Goal: Task Accomplishment & Management: Manage account settings

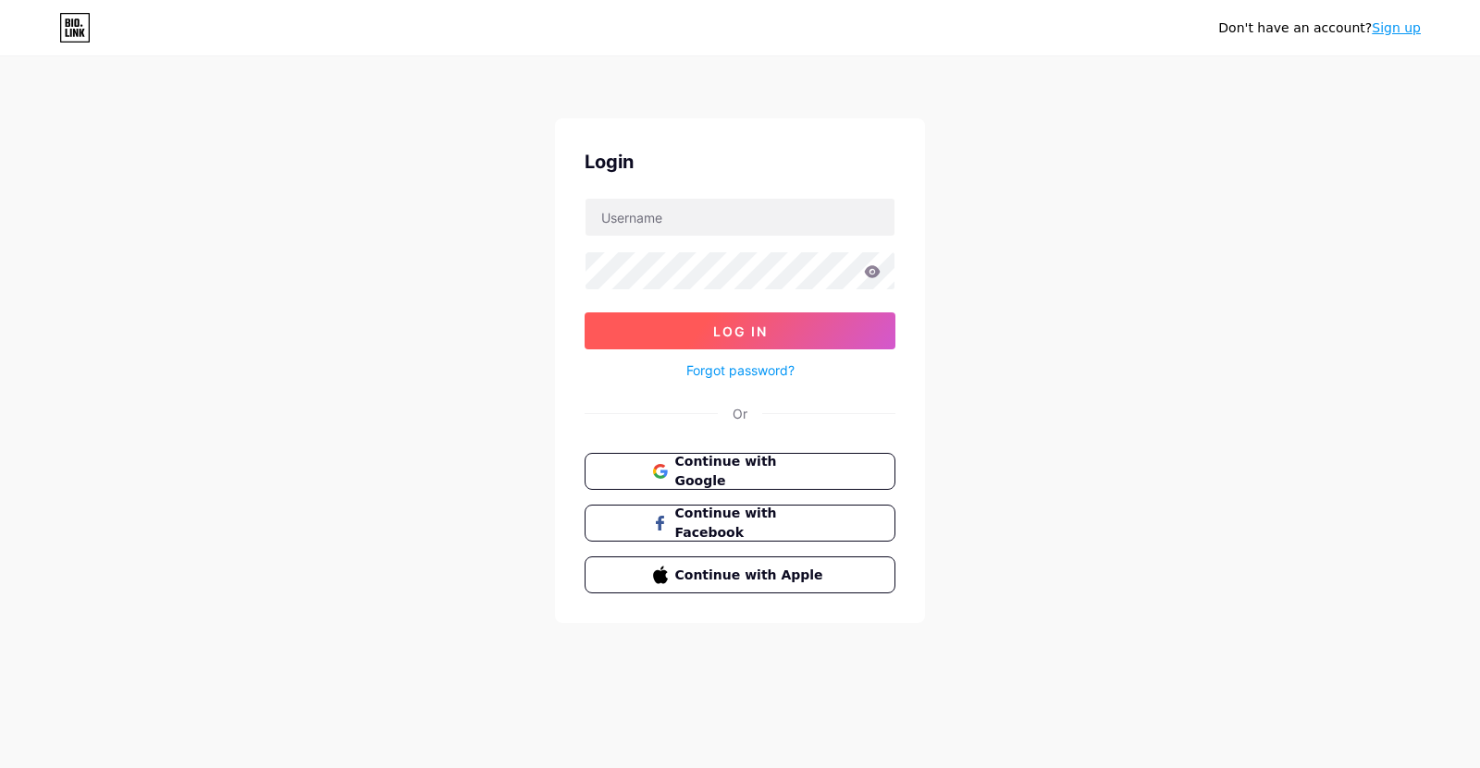
click at [782, 328] on button "Log In" at bounding box center [739, 331] width 311 height 37
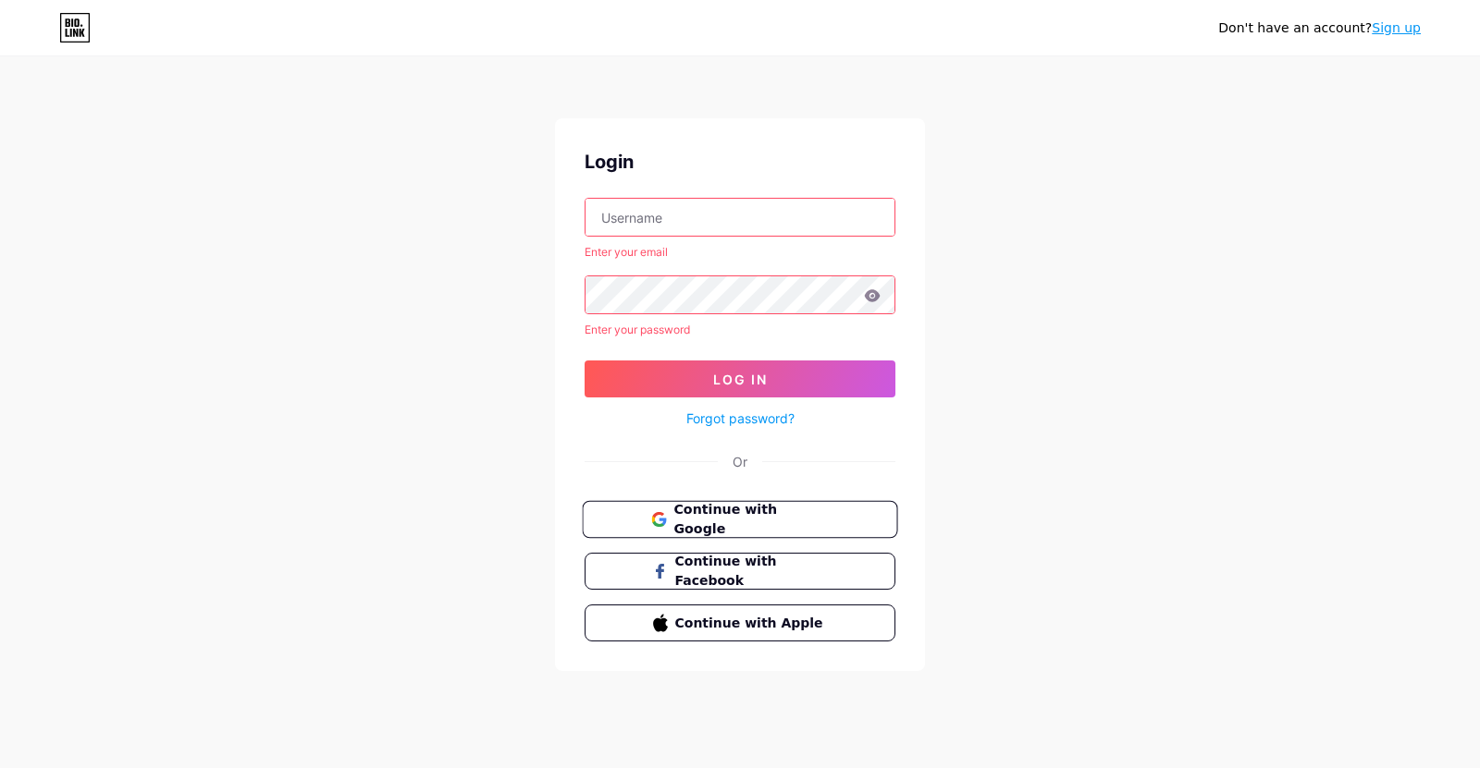
click at [698, 515] on span "Continue with Google" at bounding box center [750, 520] width 154 height 40
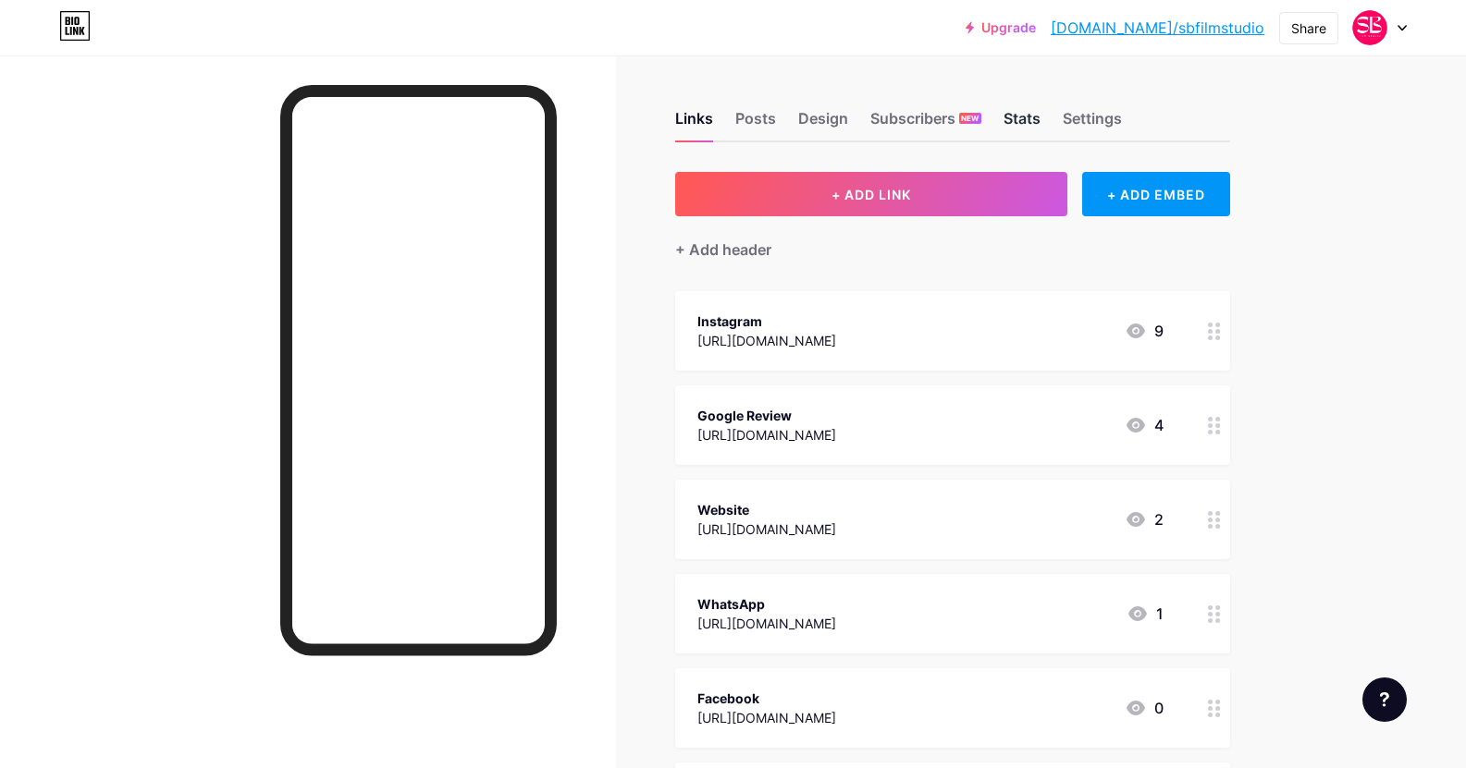
click at [1030, 129] on div "Stats" at bounding box center [1021, 123] width 37 height 33
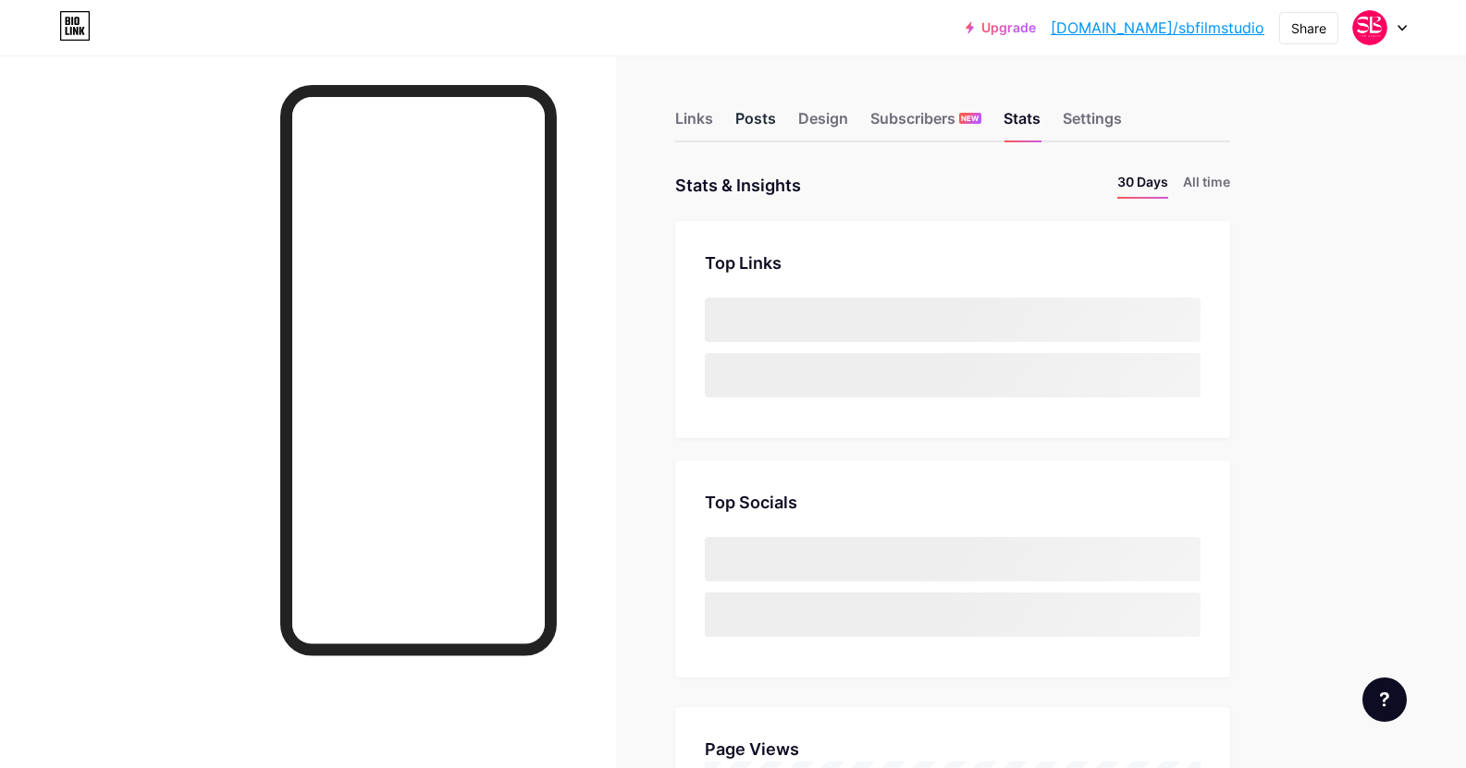
scroll to position [768, 1466]
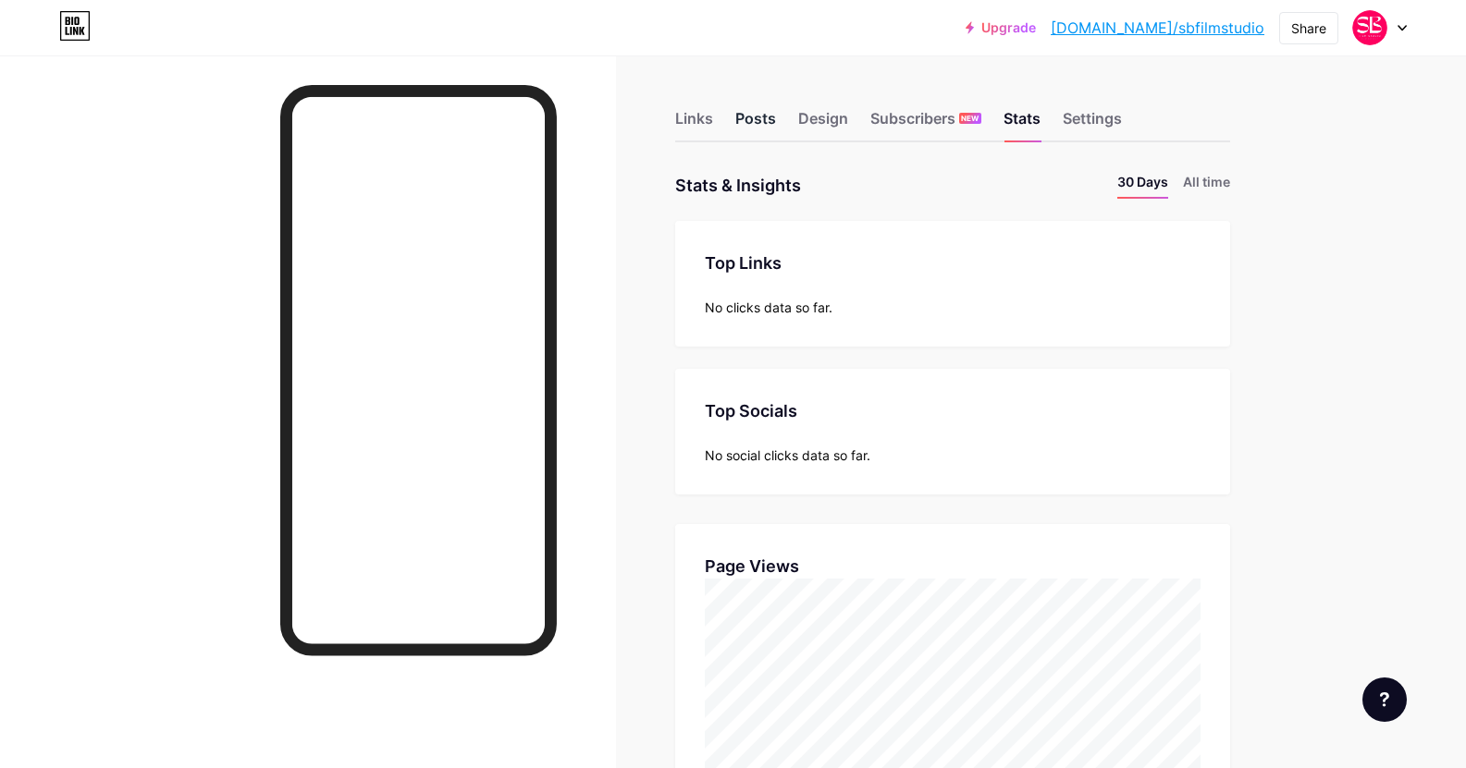
click at [756, 127] on div "Posts" at bounding box center [755, 123] width 41 height 33
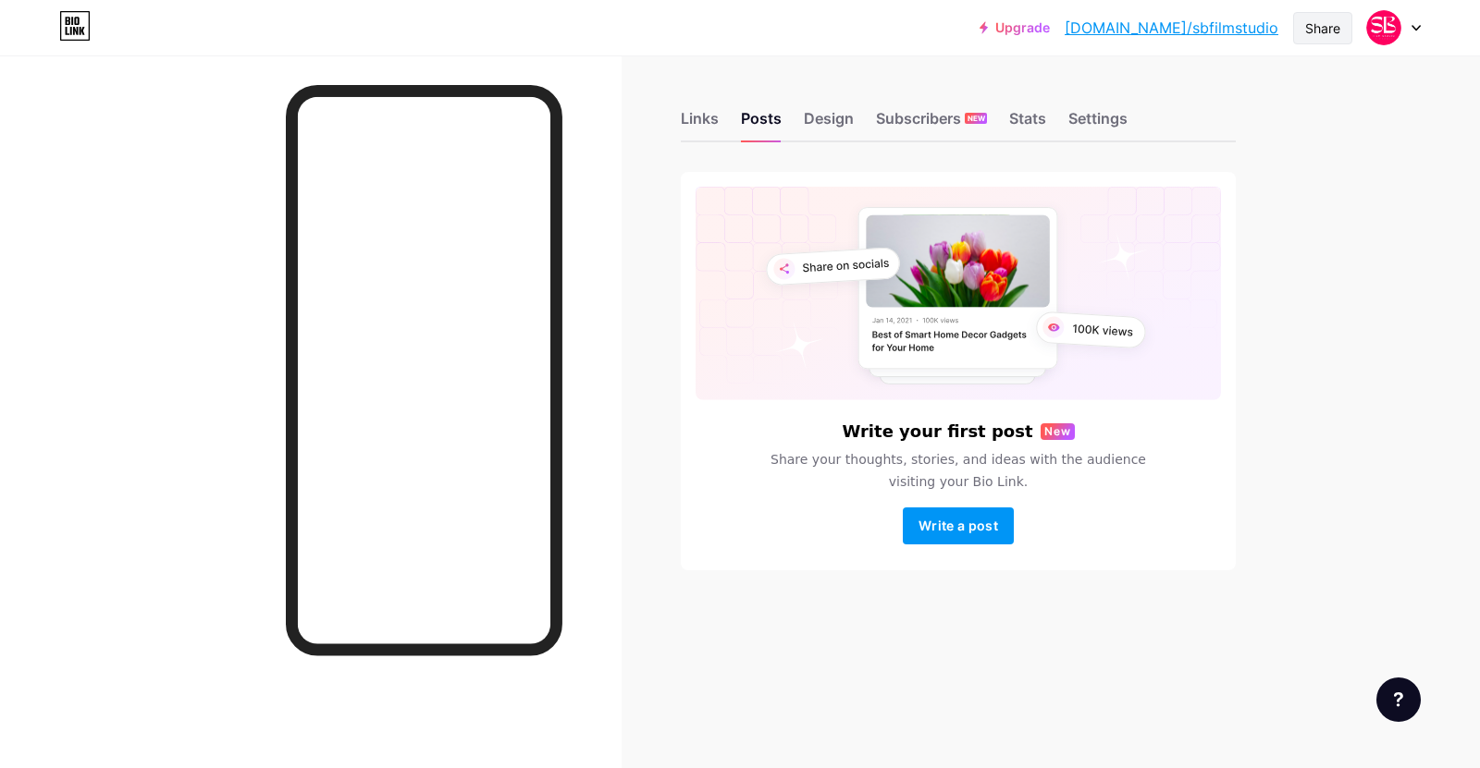
click at [1321, 39] on div "Share" at bounding box center [1322, 28] width 59 height 32
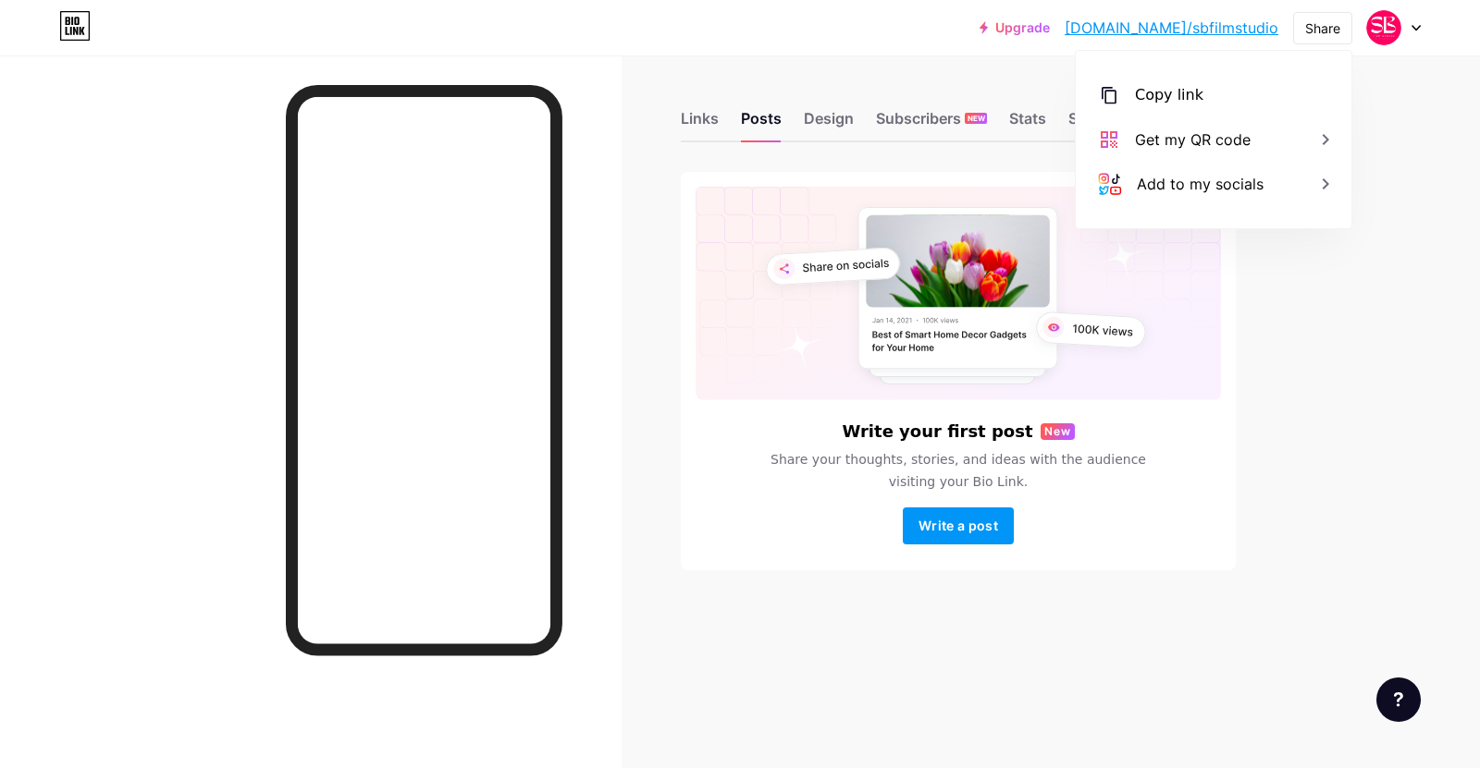
click at [1324, 415] on div "Upgrade bio.link/sbfilm... bio.link/sbfilmstudio Share Copy link https://bio.li…" at bounding box center [740, 384] width 1480 height 768
click at [1110, 119] on div "Settings" at bounding box center [1097, 123] width 59 height 33
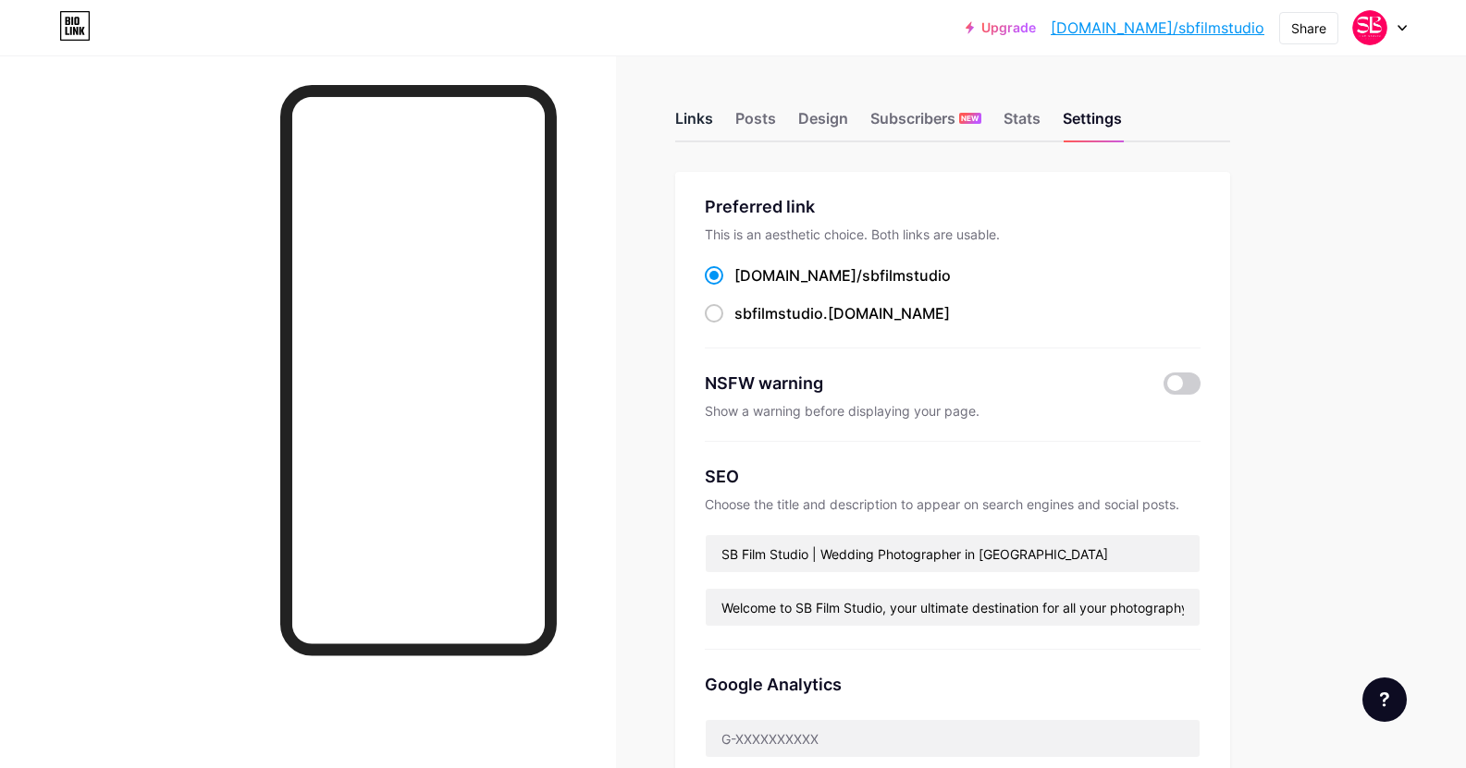
click at [694, 119] on div "Links" at bounding box center [694, 123] width 38 height 33
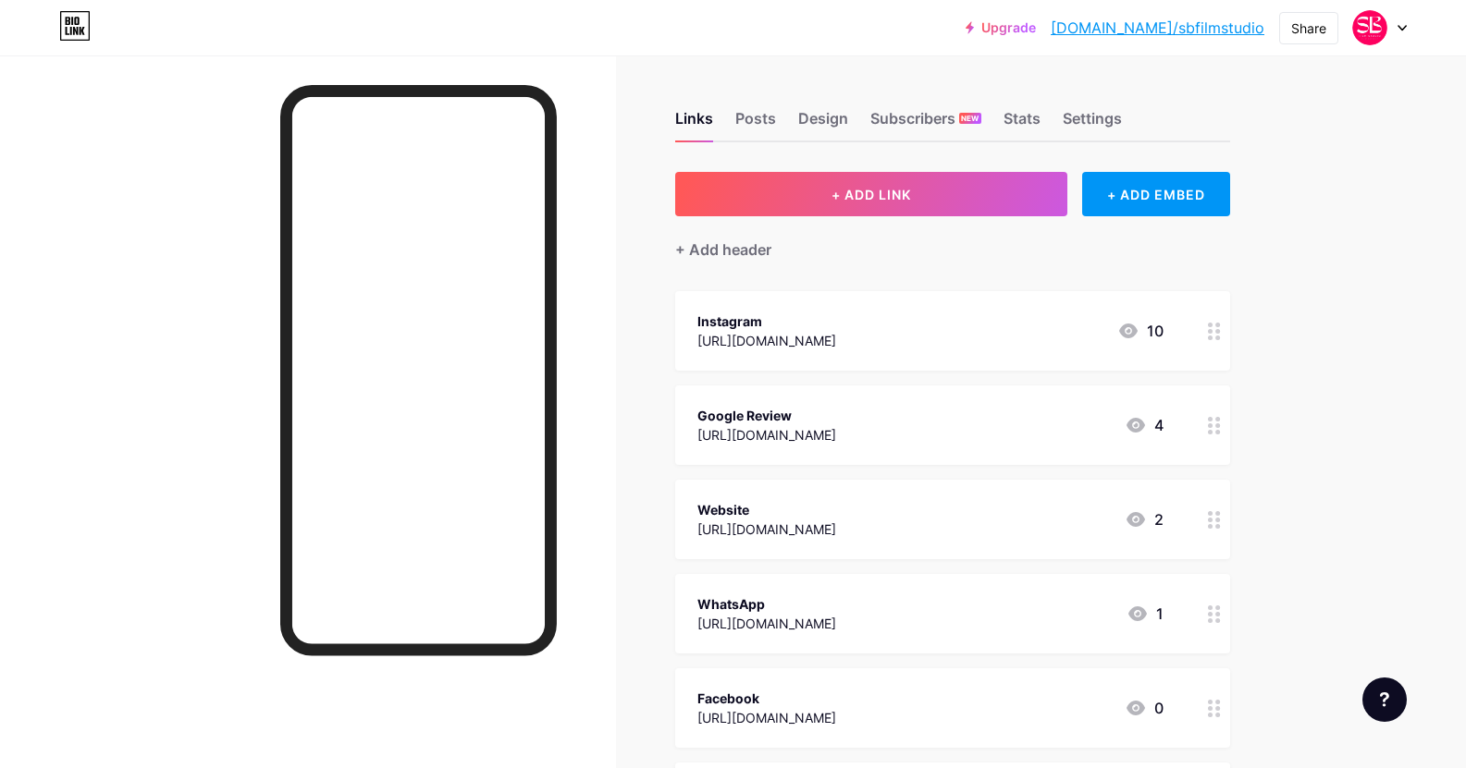
click at [616, 264] on div at bounding box center [308, 439] width 616 height 768
